Goal: Find specific page/section: Find specific page/section

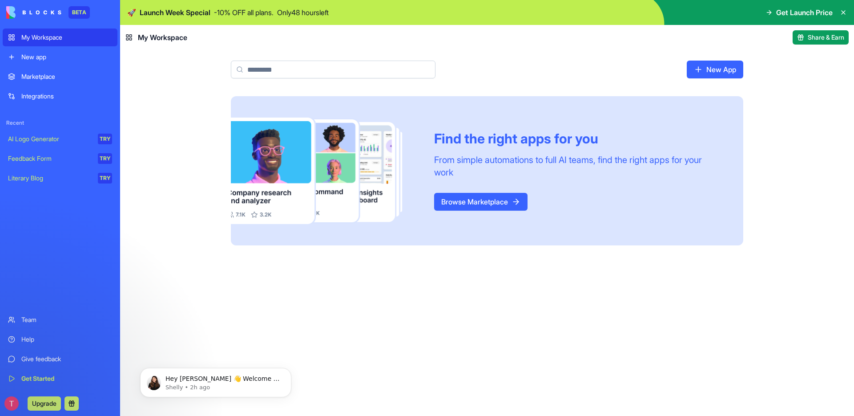
click at [63, 78] on div "Marketplace" at bounding box center [66, 76] width 91 height 9
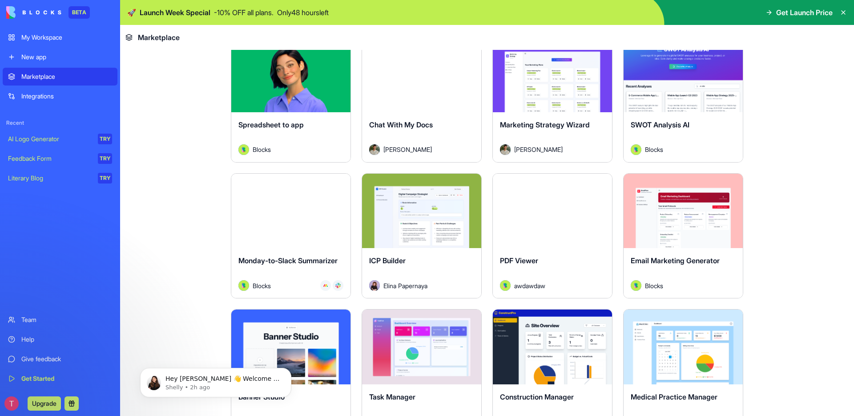
scroll to position [1340, 0]
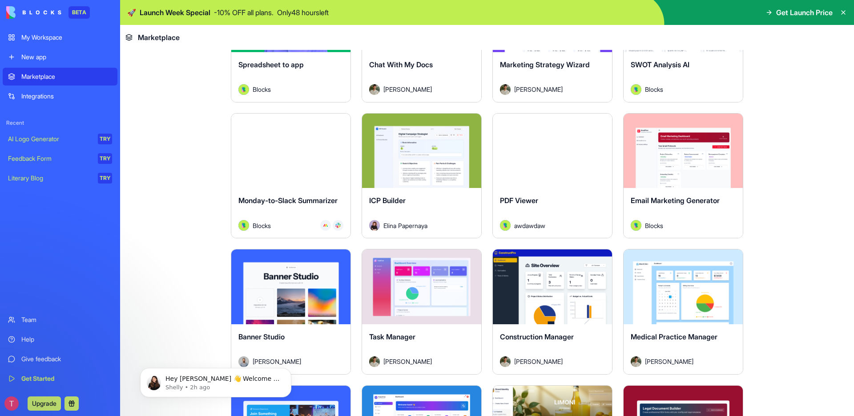
click at [690, 150] on button "Explore" at bounding box center [683, 151] width 67 height 18
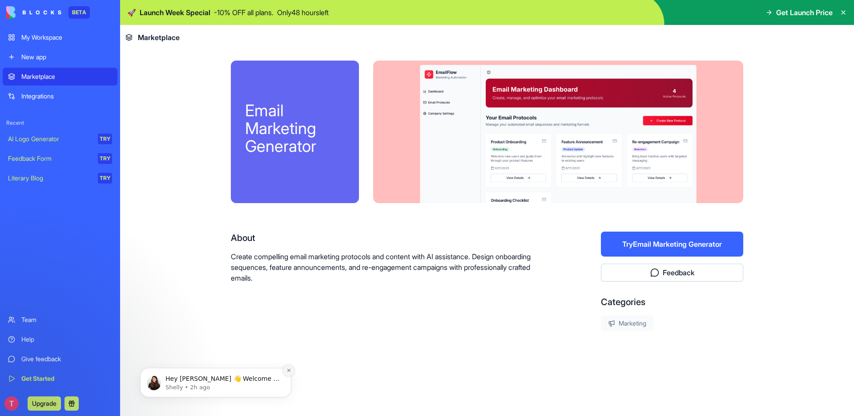
click at [290, 368] on icon "Dismiss notification" at bounding box center [289, 370] width 5 height 5
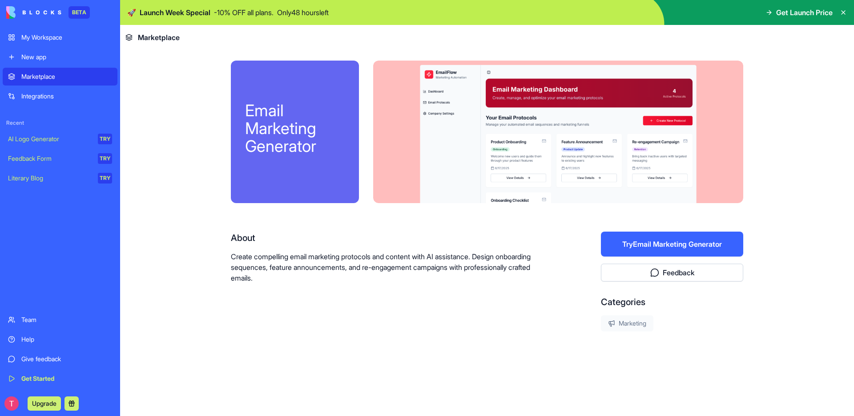
click at [57, 72] on div "Marketplace" at bounding box center [66, 76] width 91 height 9
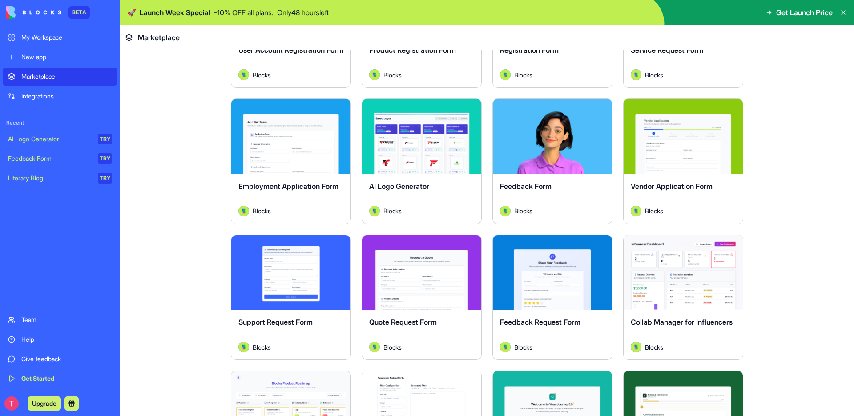
scroll to position [504, 0]
